Goal: Task Accomplishment & Management: Manage account settings

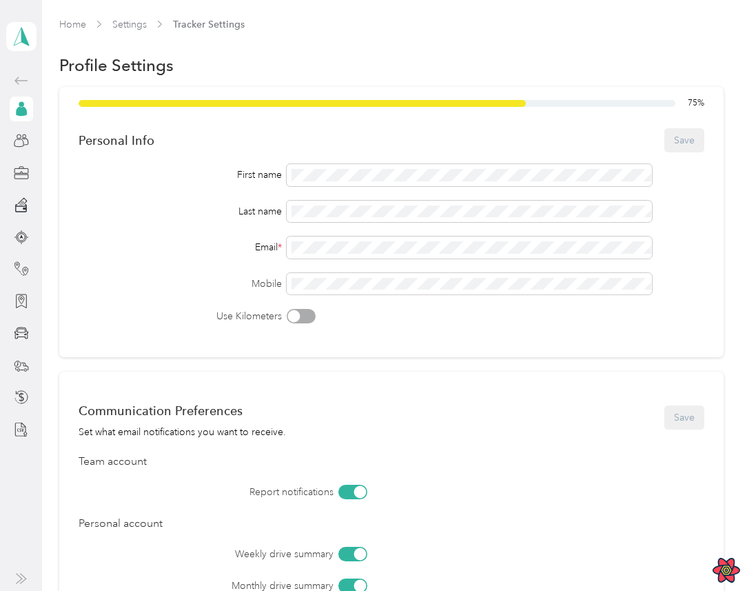
click at [567, 403] on div "Communication Preferences Set what email notifications you want to receive. Save" at bounding box center [392, 417] width 626 height 43
click at [185, 178] on div "First name" at bounding box center [181, 174] width 204 height 14
click at [13, 77] on icon at bounding box center [21, 80] width 17 height 17
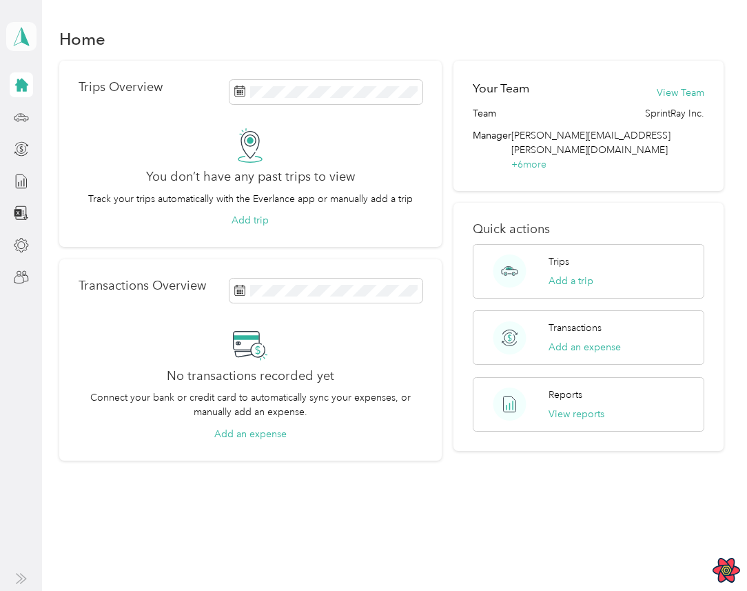
click at [28, 35] on icon at bounding box center [21, 36] width 21 height 19
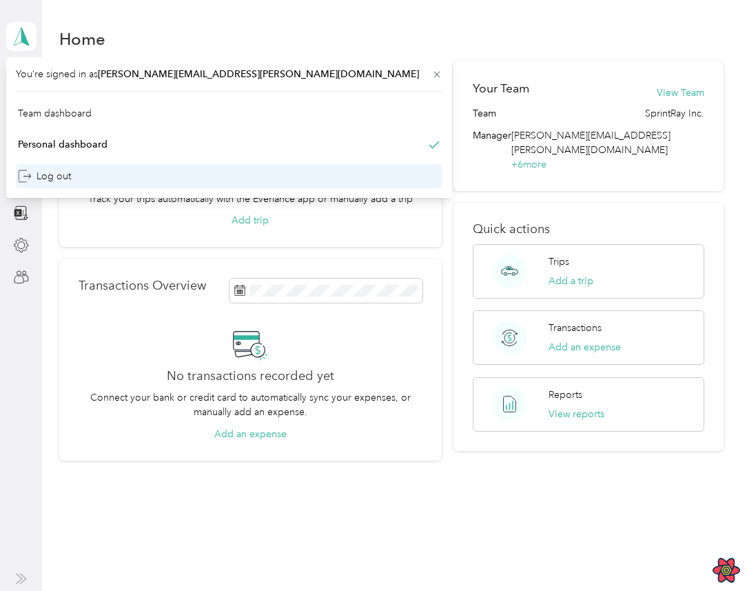
click at [77, 174] on div "Log out" at bounding box center [229, 176] width 427 height 24
